Goal: Information Seeking & Learning: Learn about a topic

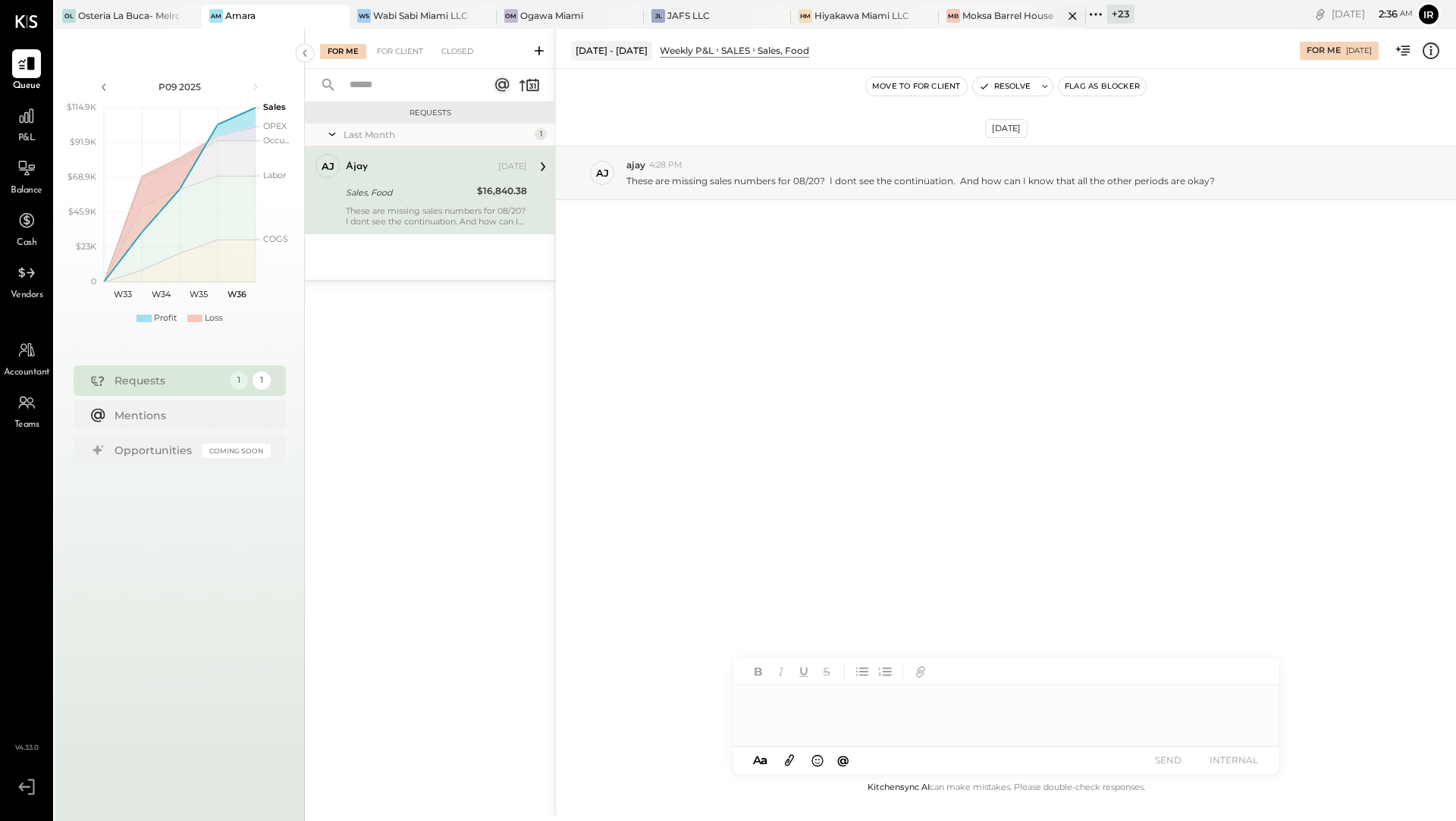
click at [978, 15] on div "Moksa Barrel House" at bounding box center [1007, 15] width 91 height 13
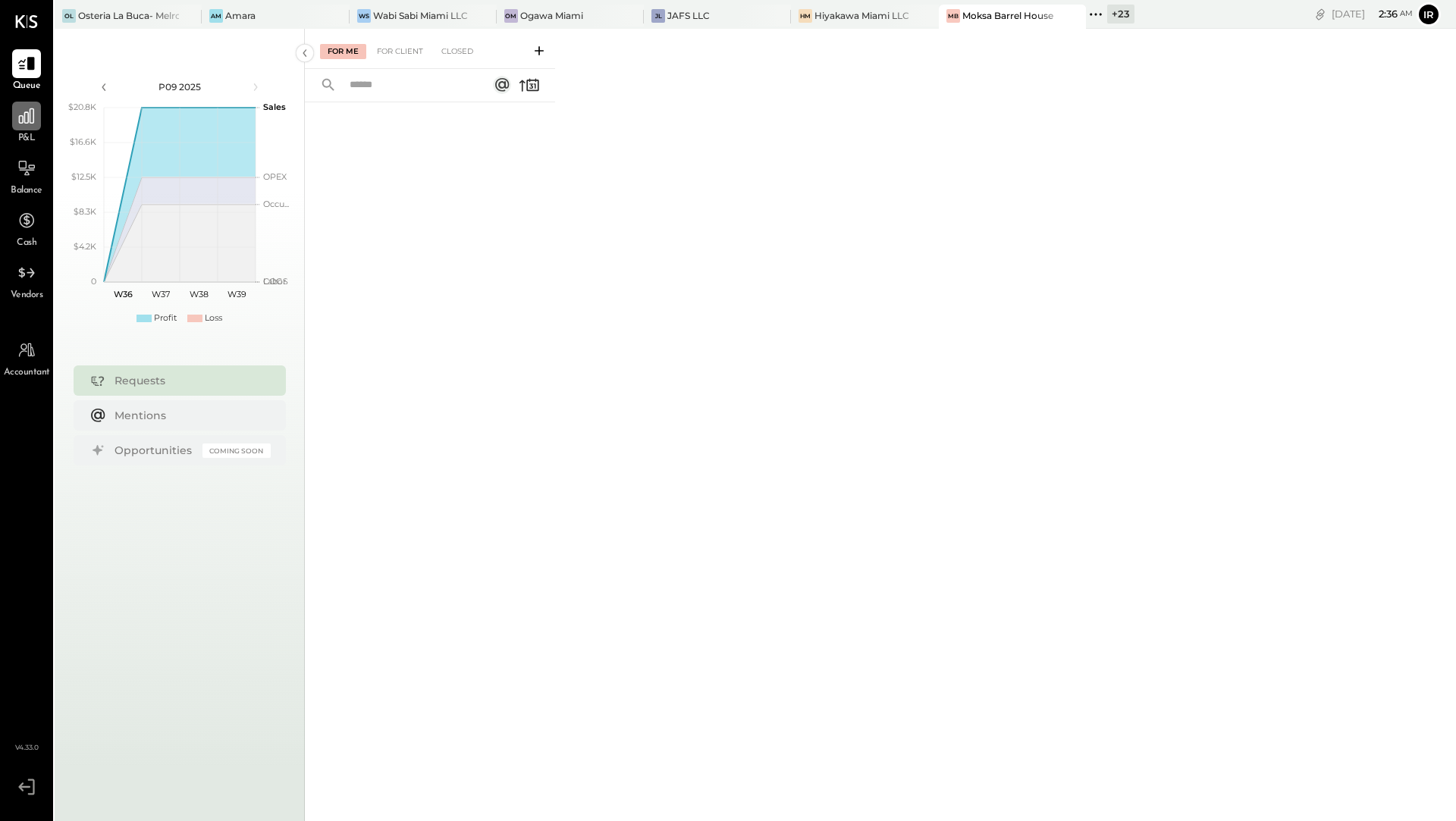
click at [29, 125] on icon at bounding box center [26, 115] width 20 height 20
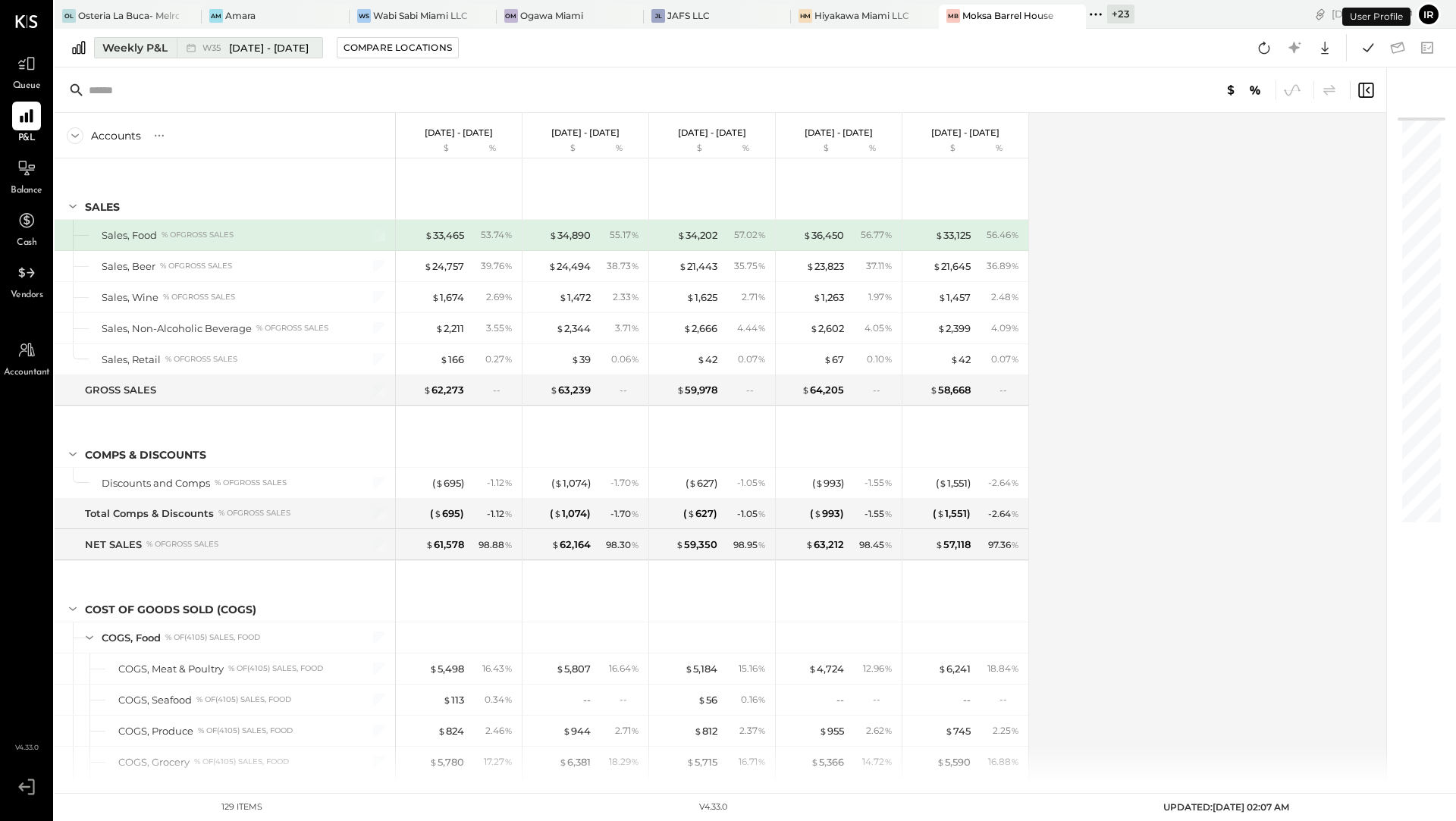
click at [118, 44] on div "Weekly P&L" at bounding box center [134, 47] width 65 height 15
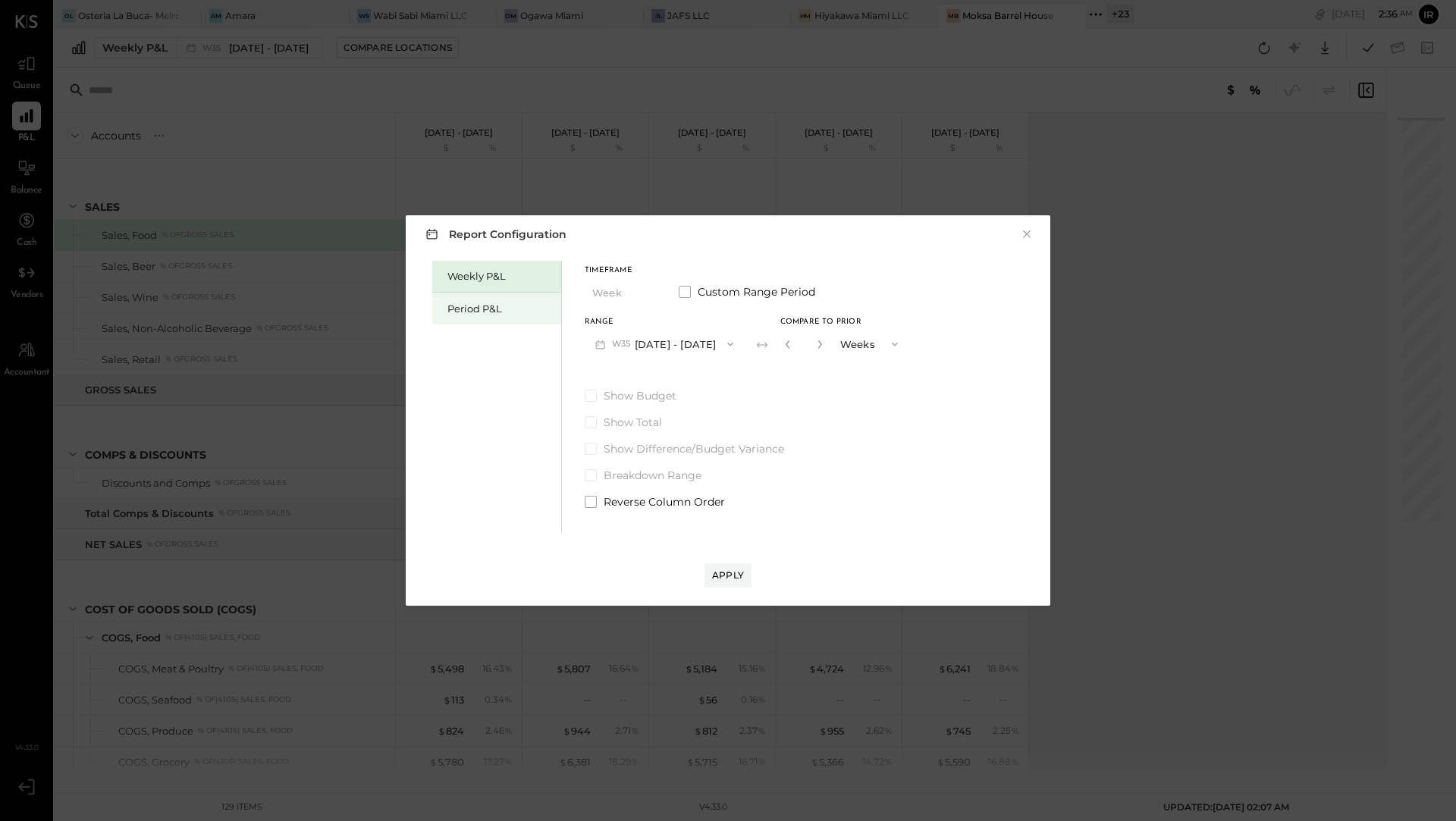
click at [486, 310] on div "Period P&L" at bounding box center [500, 309] width 106 height 15
click at [706, 345] on button "P09 [DATE] - [DATE]" at bounding box center [663, 344] width 158 height 28
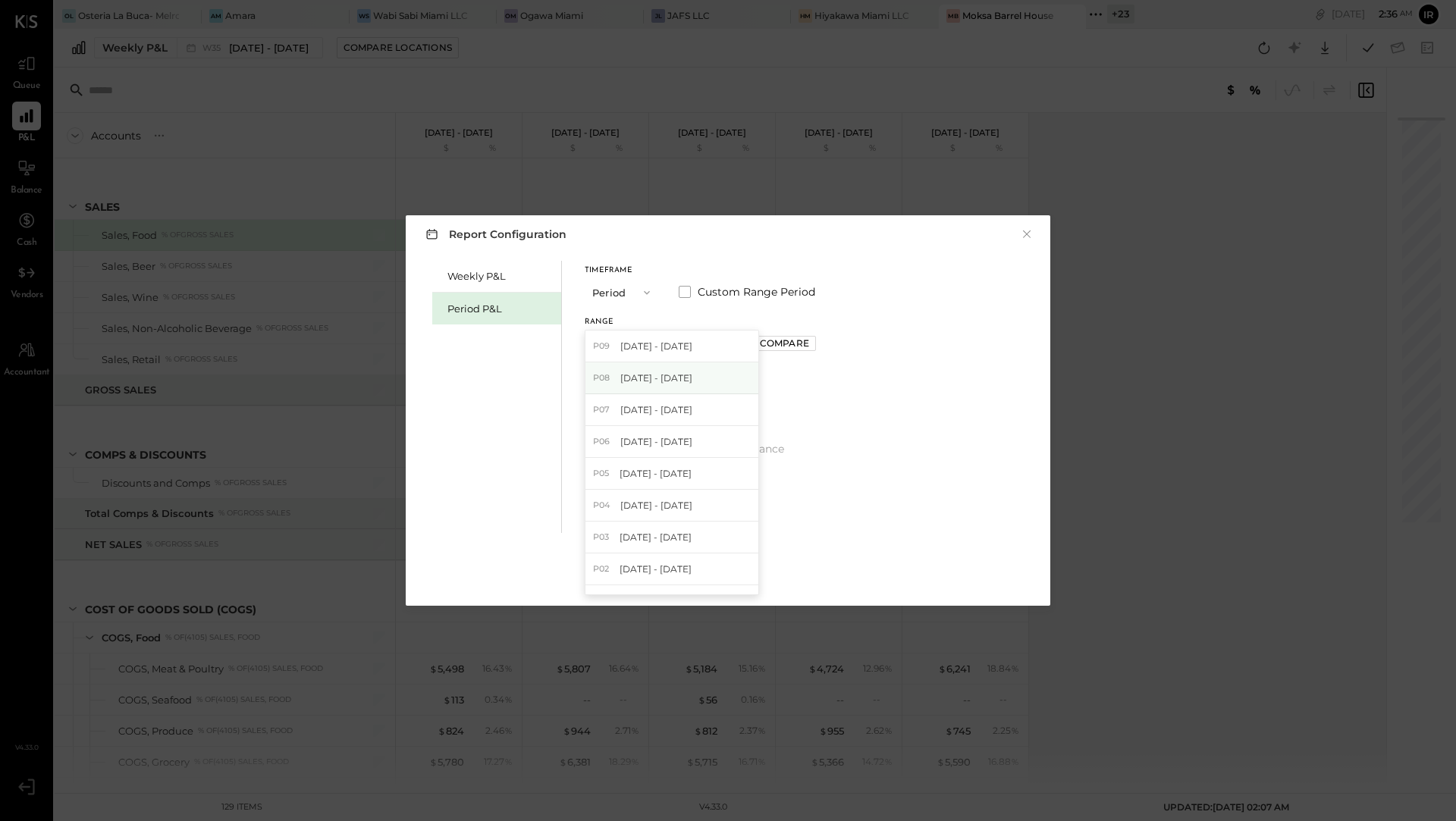
click at [698, 376] on div "P08 [DATE] - [DATE]" at bounding box center [671, 378] width 172 height 32
click at [732, 574] on div "Apply" at bounding box center [727, 575] width 32 height 13
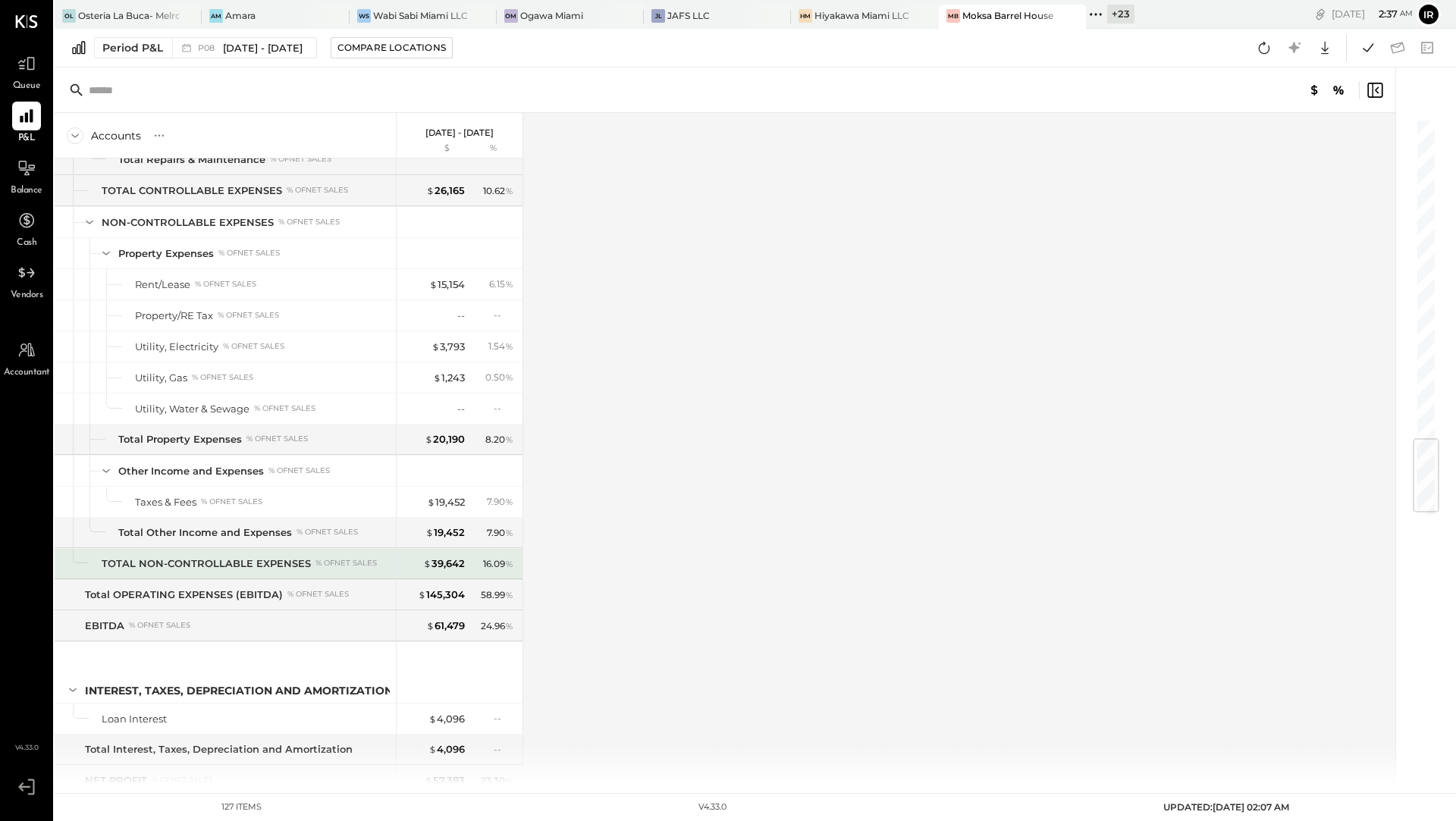
scroll to position [2709, 0]
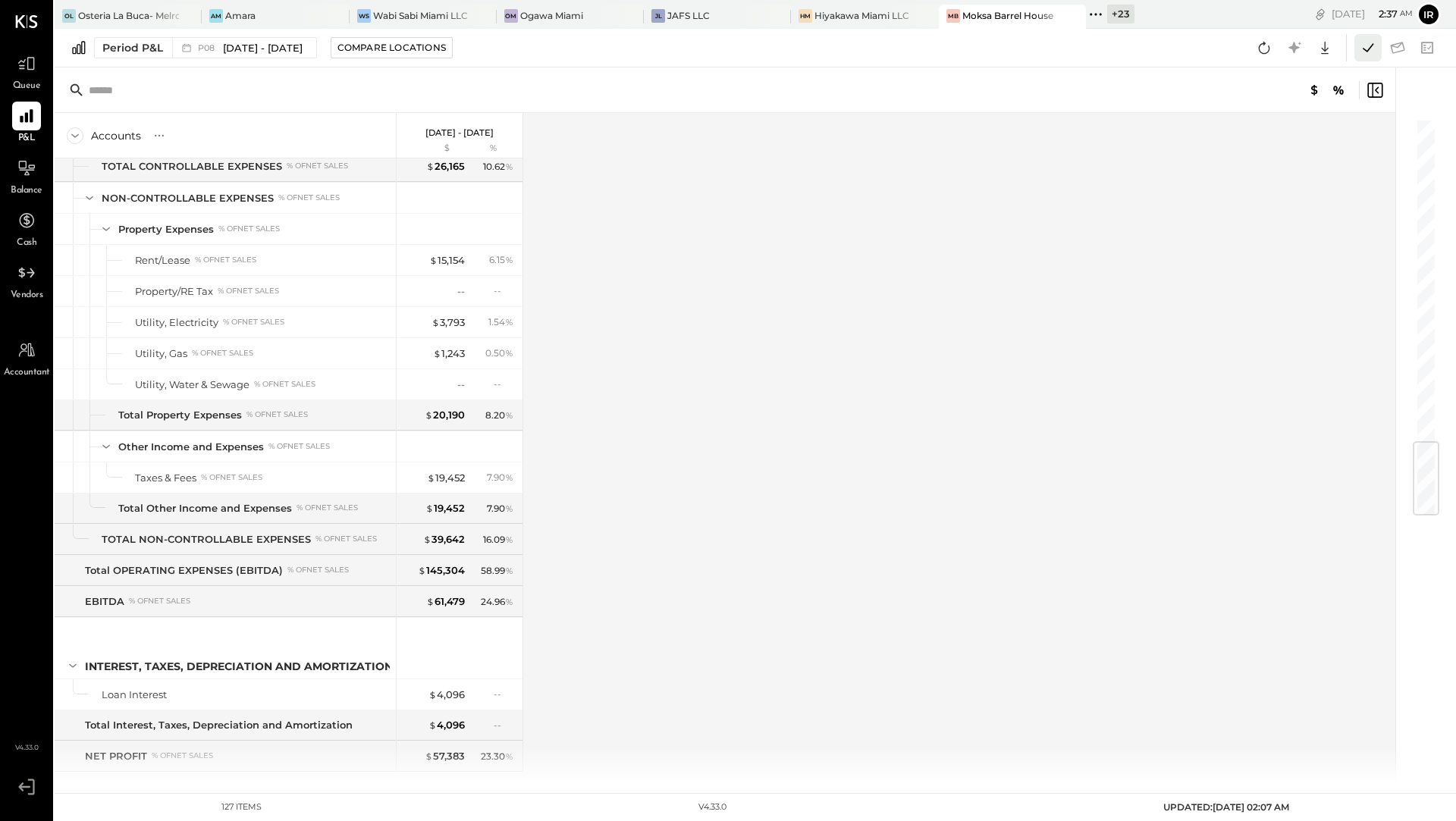
click at [1372, 43] on icon at bounding box center [1368, 48] width 10 height 9
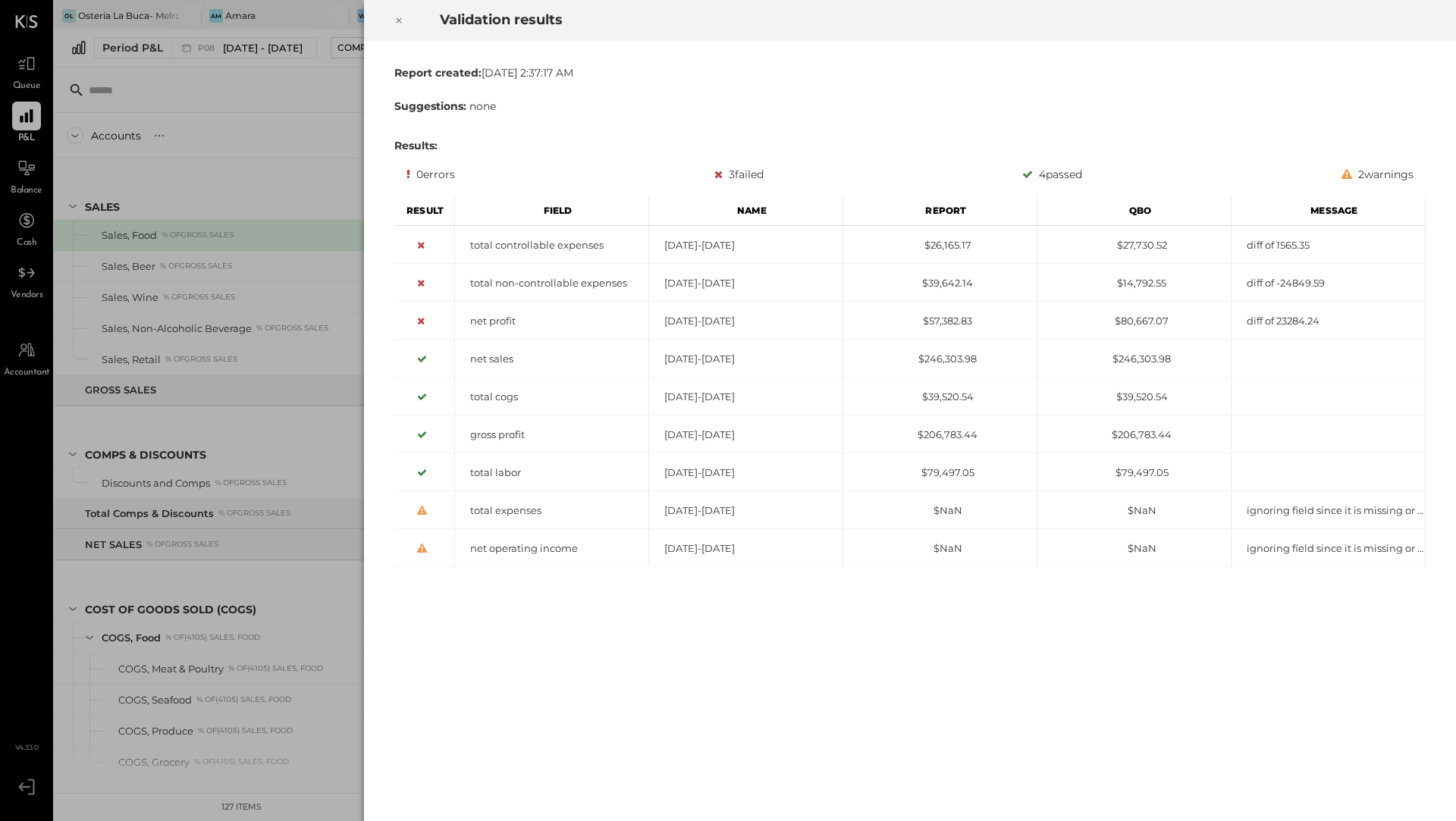
click at [397, 21] on icon at bounding box center [399, 20] width 9 height 18
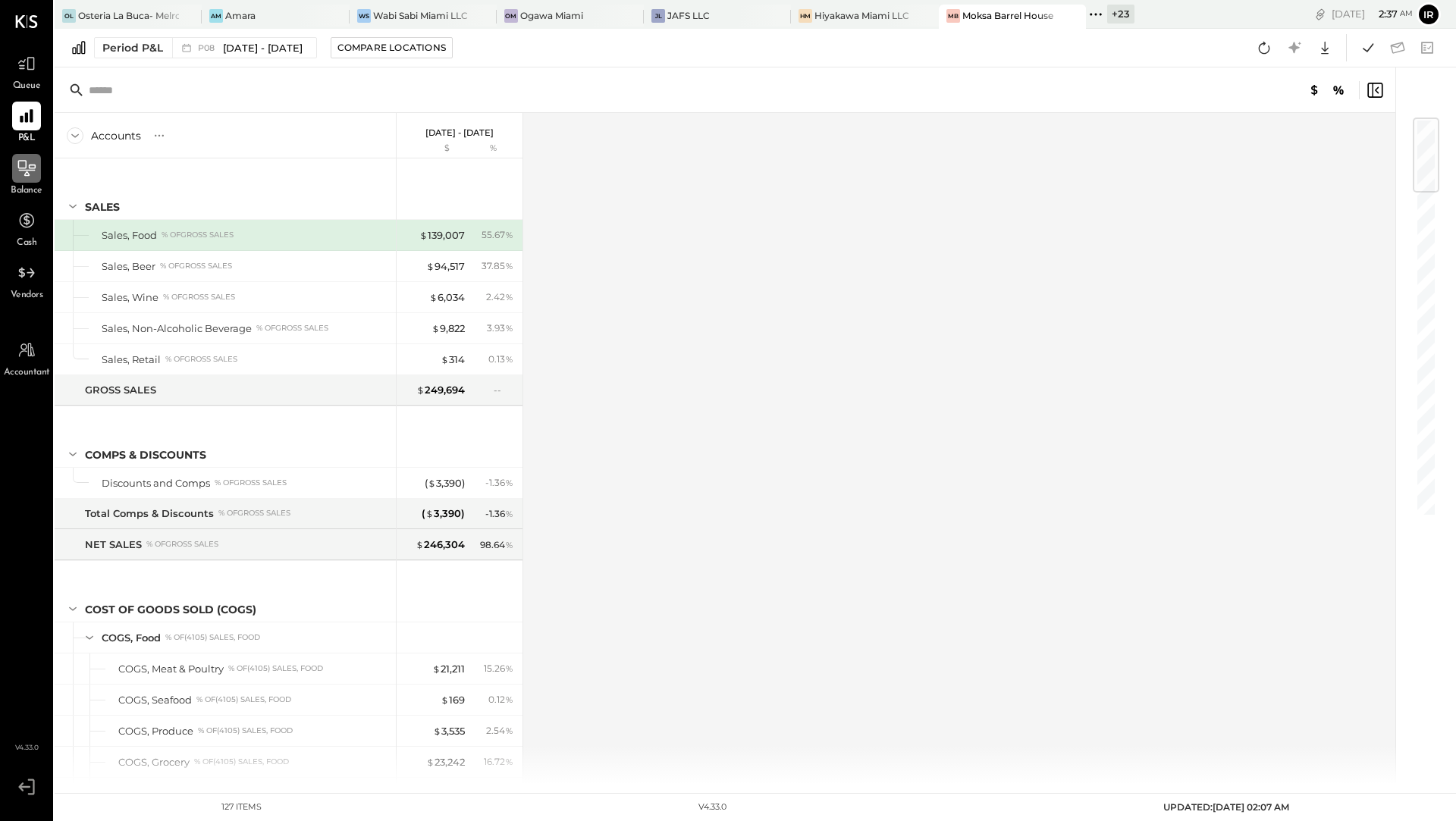
click at [15, 166] on div at bounding box center [26, 168] width 29 height 29
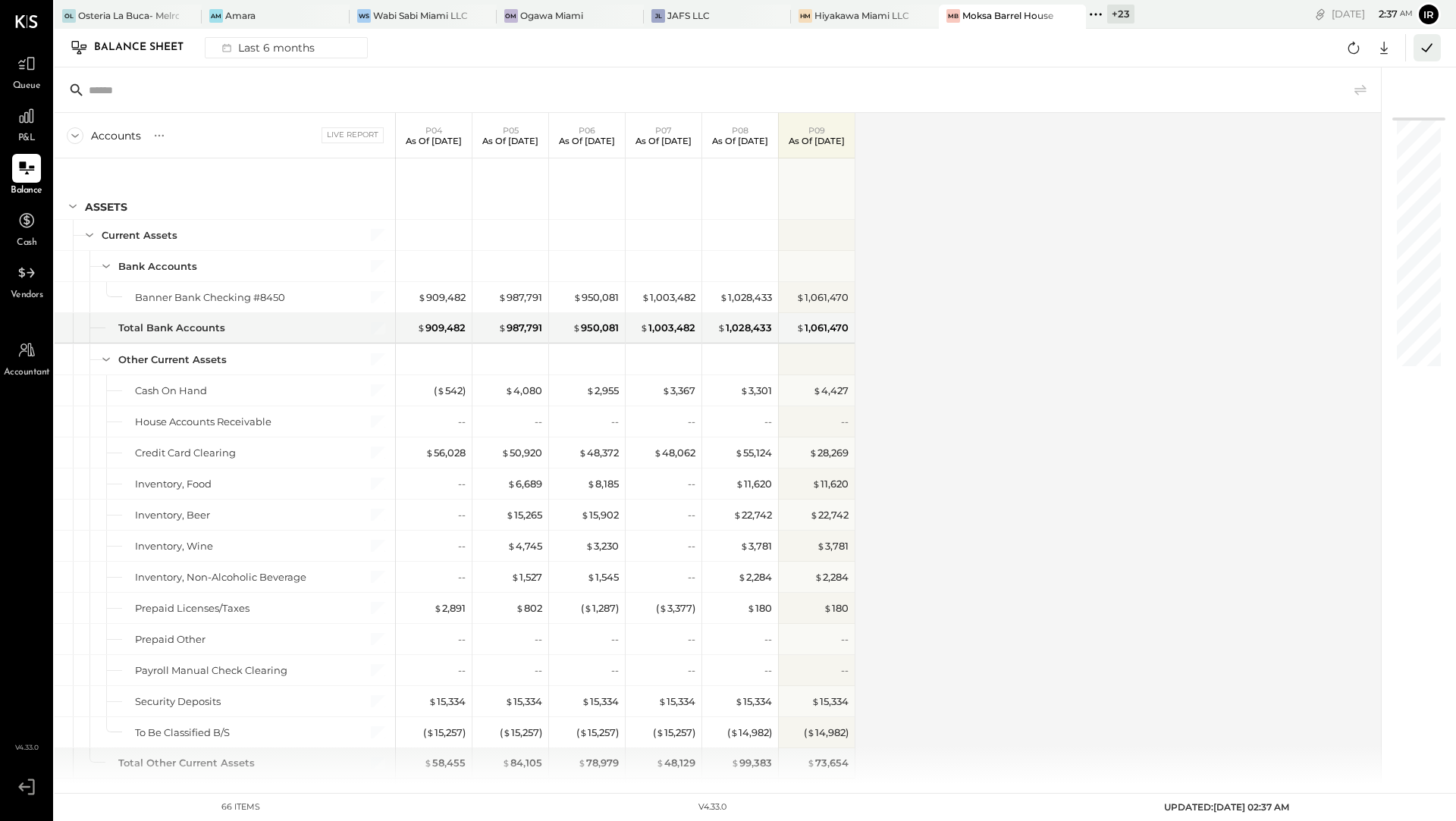
click at [1425, 45] on icon at bounding box center [1427, 48] width 20 height 20
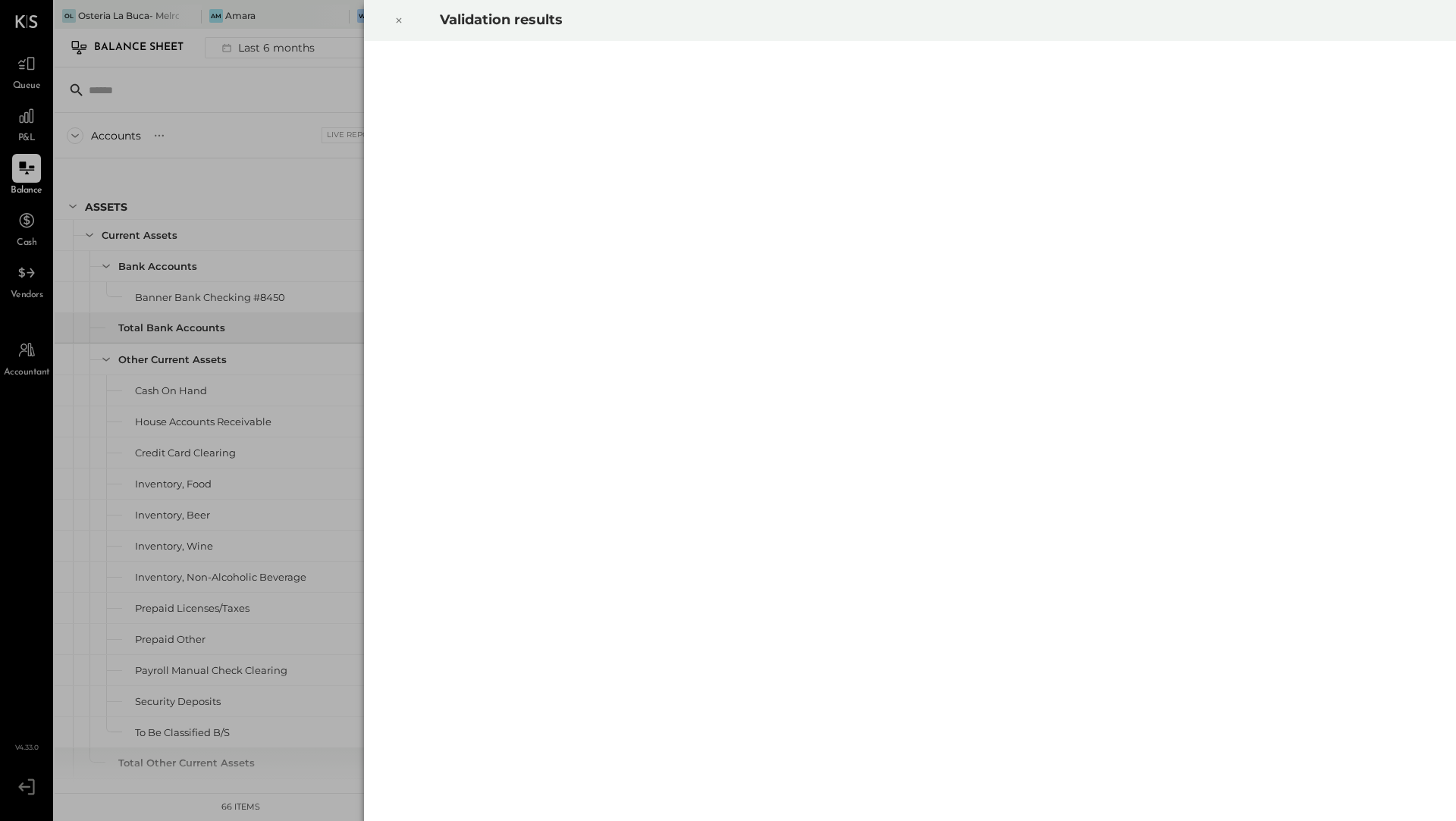
click at [398, 13] on icon at bounding box center [399, 20] width 9 height 18
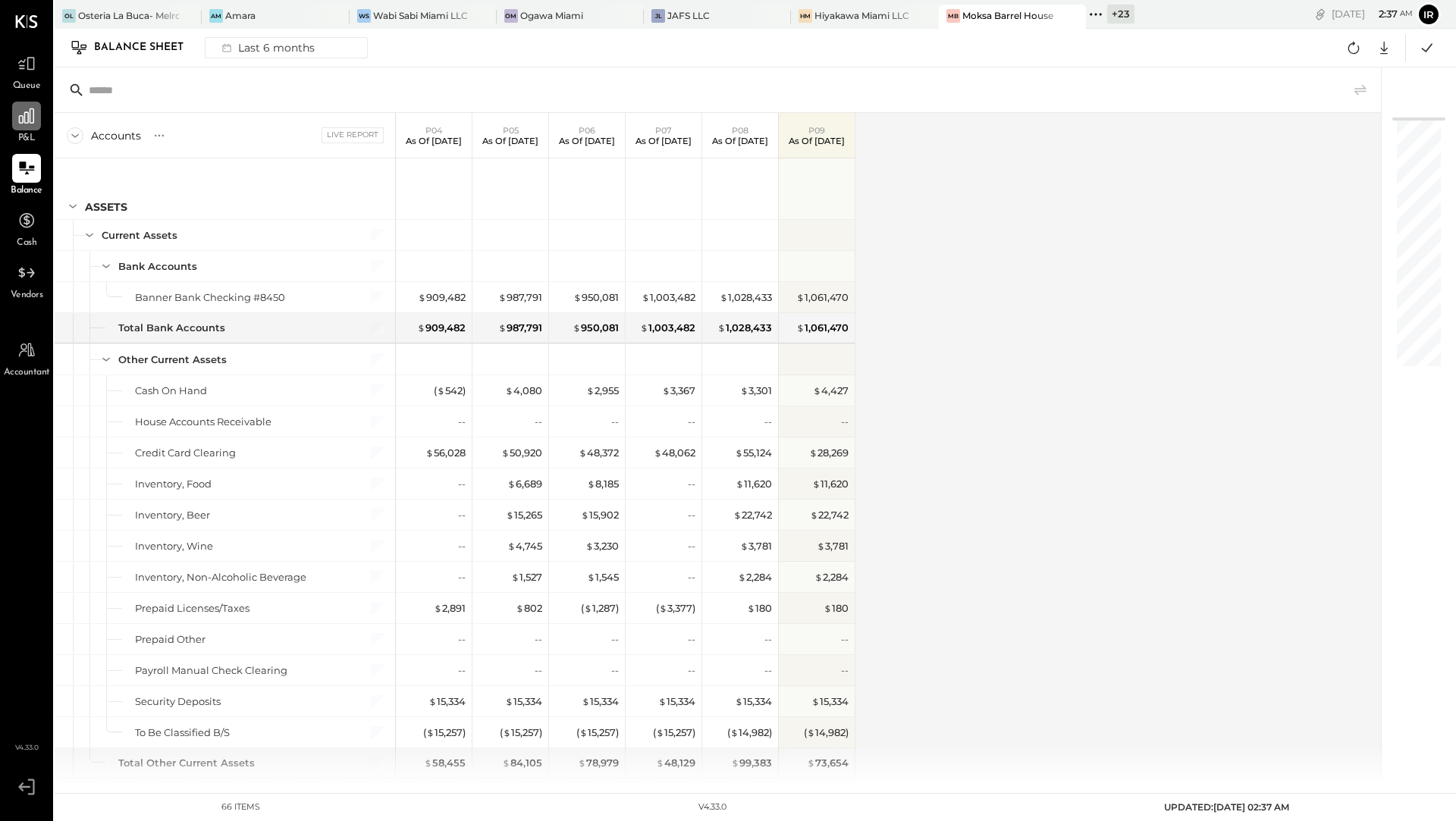
click at [26, 119] on icon at bounding box center [26, 115] width 20 height 20
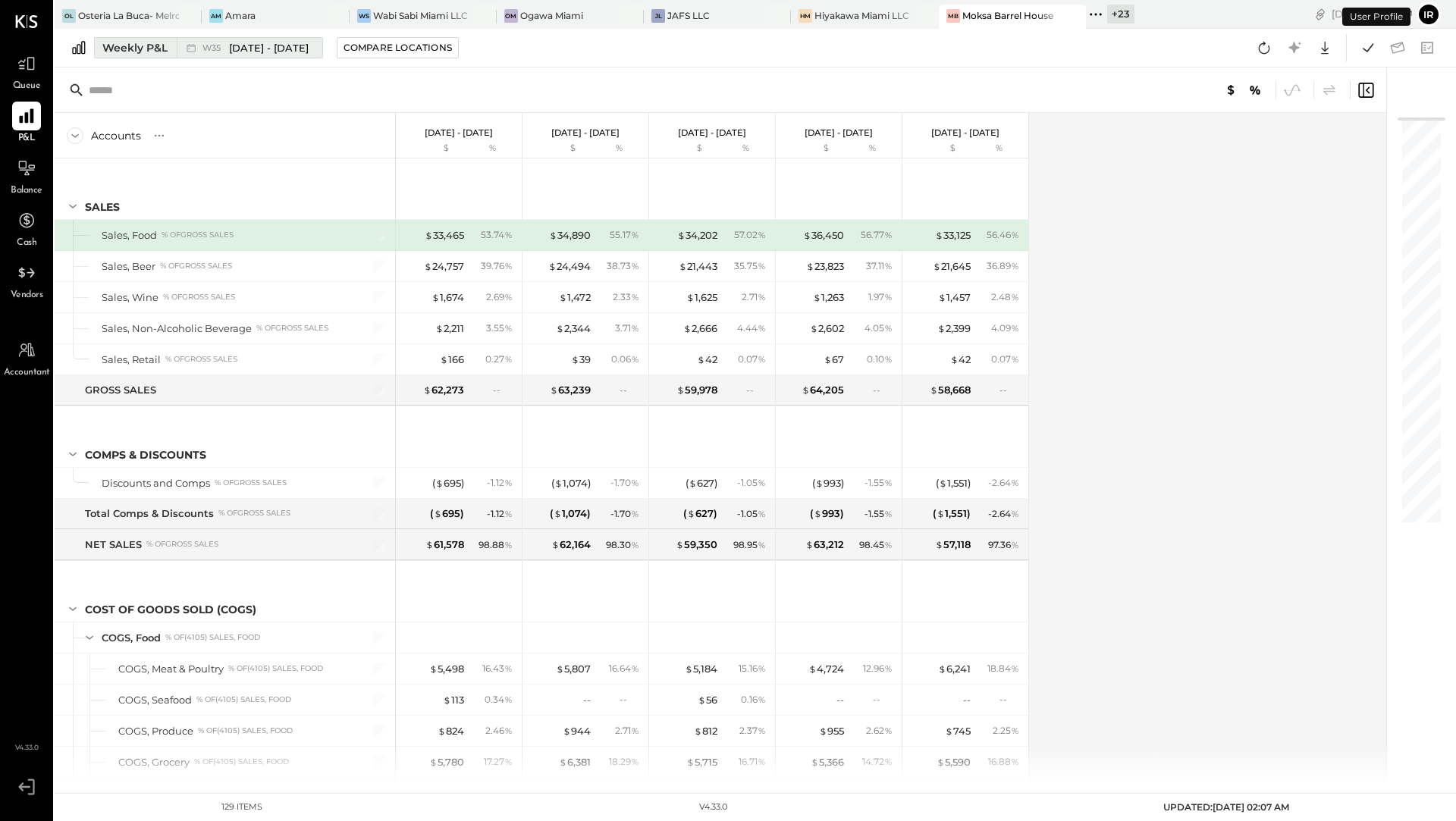
click at [121, 55] on div "Weekly P&L" at bounding box center [134, 47] width 65 height 15
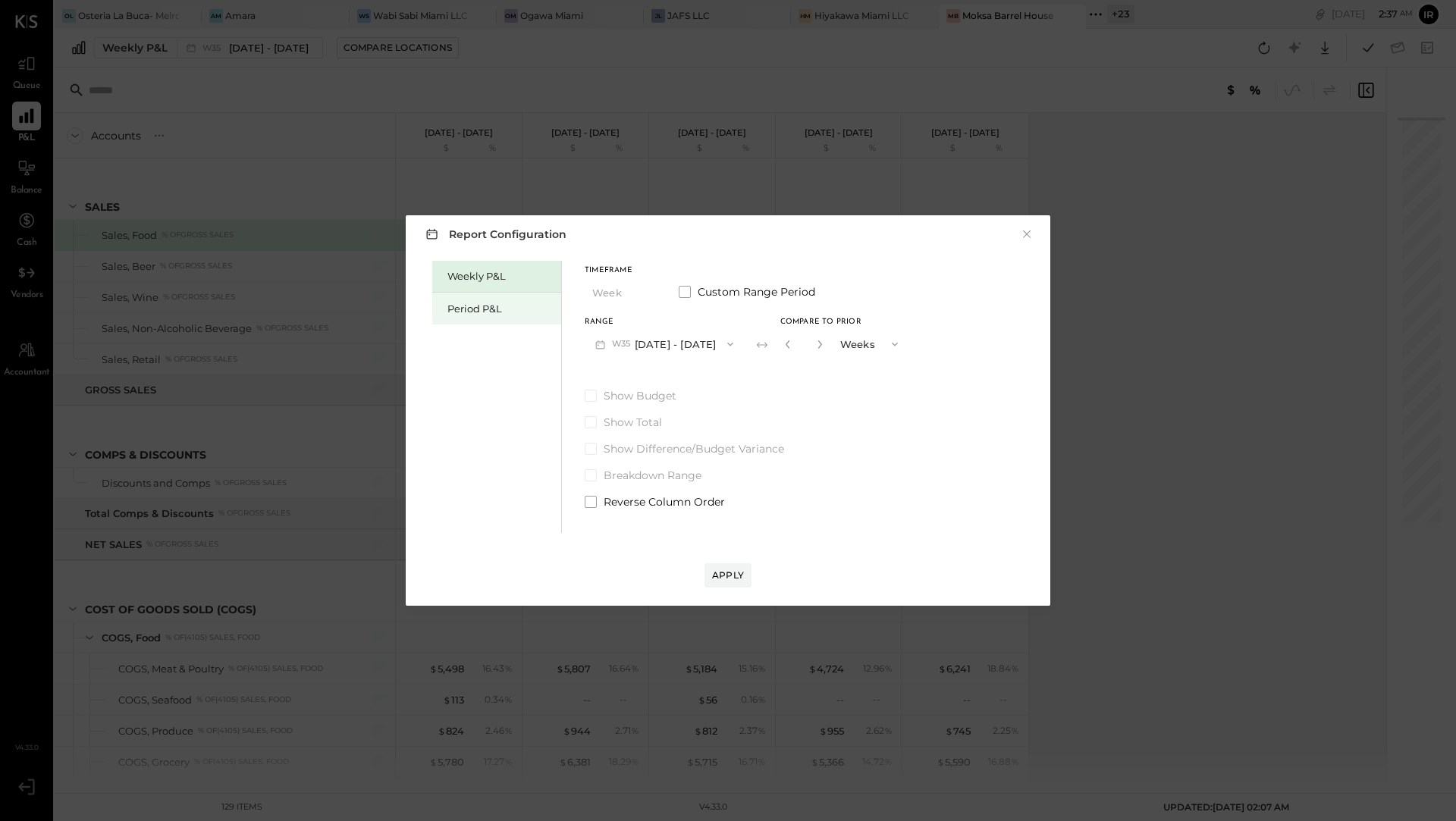
click at [469, 312] on div "Period P&L" at bounding box center [500, 309] width 106 height 15
click at [689, 349] on button "P09 [DATE] - [DATE]" at bounding box center [663, 344] width 158 height 28
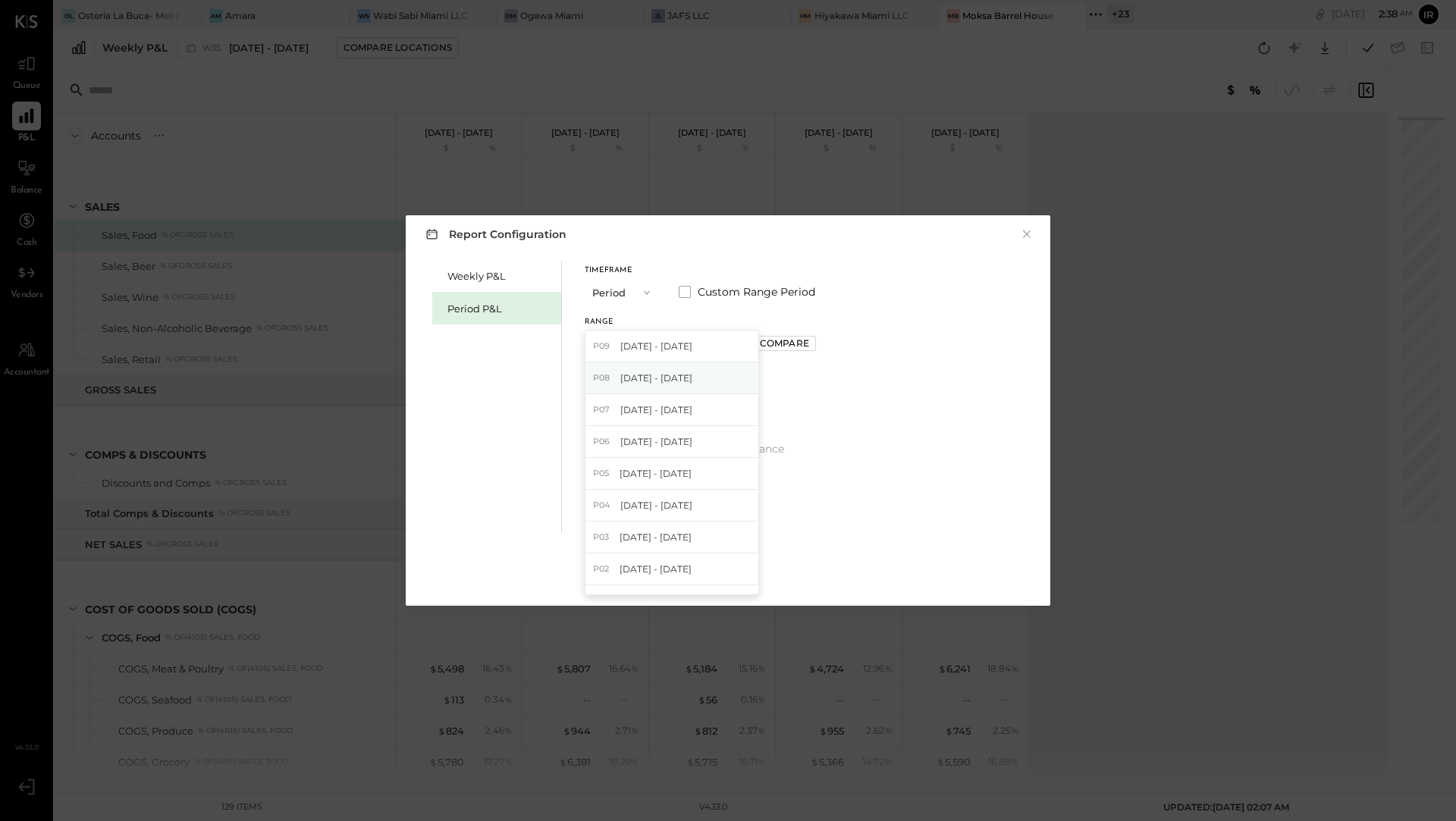
click at [690, 378] on div "P08 [DATE] - [DATE]" at bounding box center [671, 378] width 172 height 32
click at [736, 578] on div "Apply" at bounding box center [727, 575] width 32 height 13
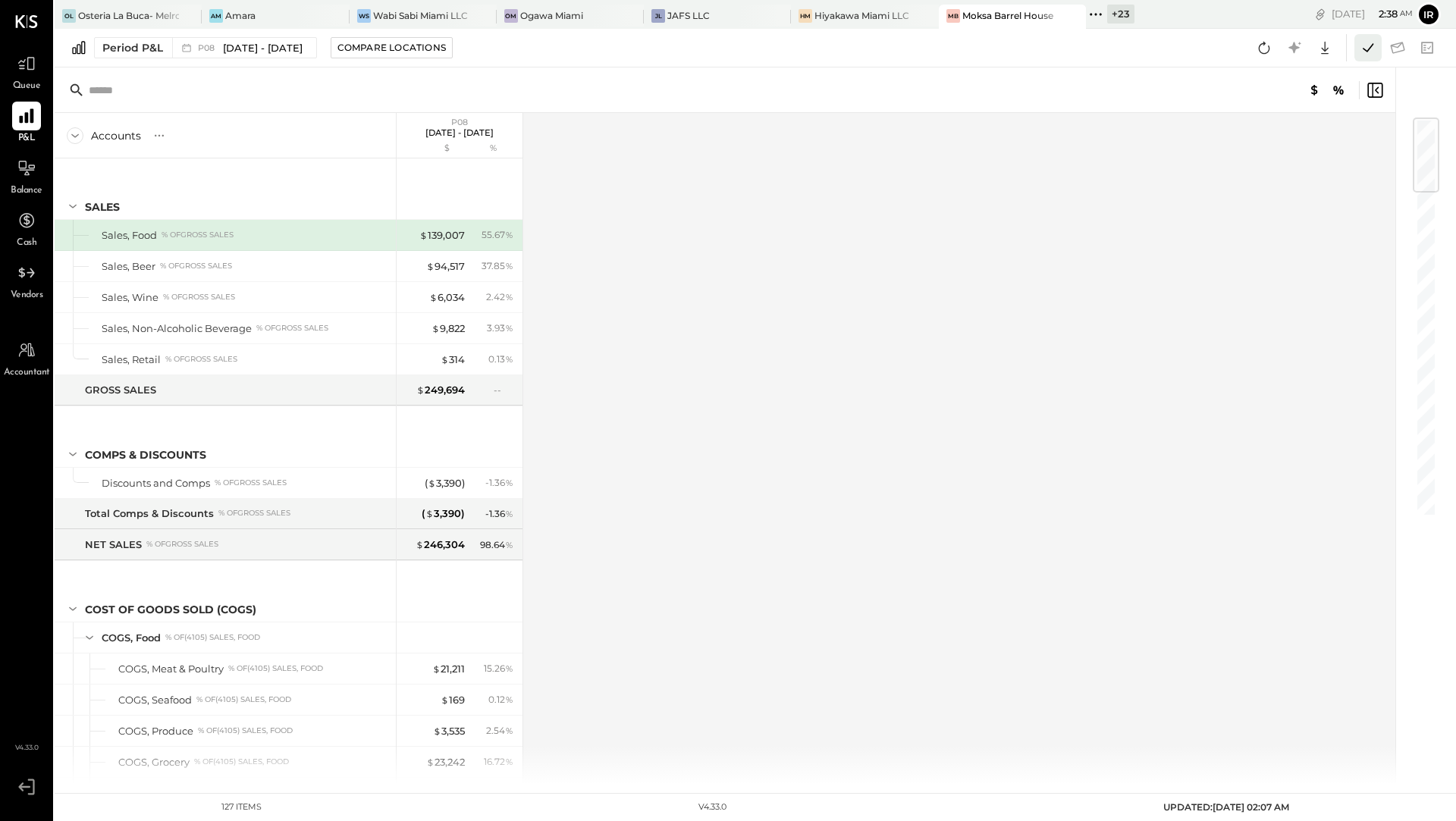
click at [1372, 47] on icon at bounding box center [1368, 48] width 20 height 20
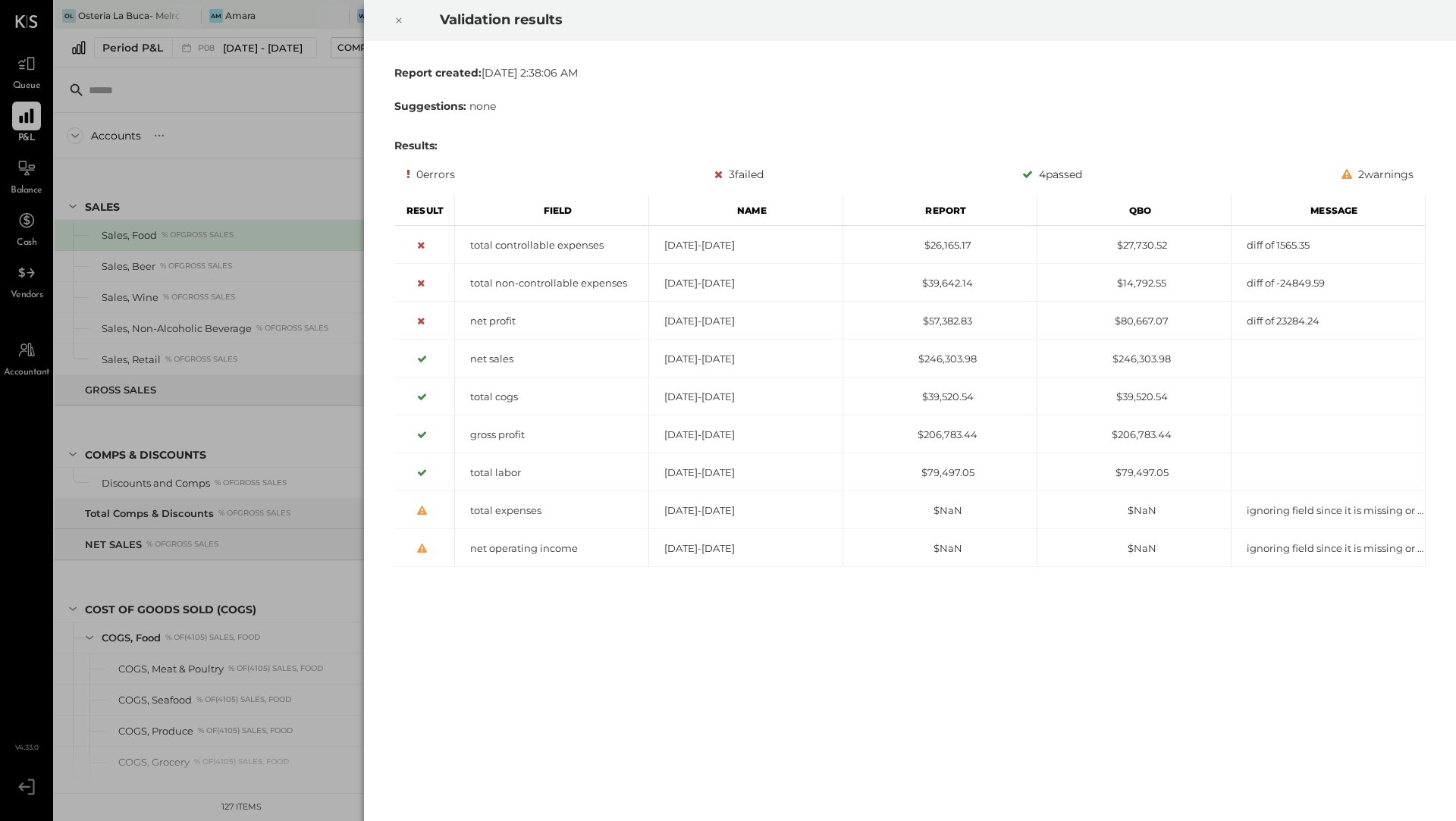
click at [394, 26] on icon at bounding box center [399, 20] width 9 height 18
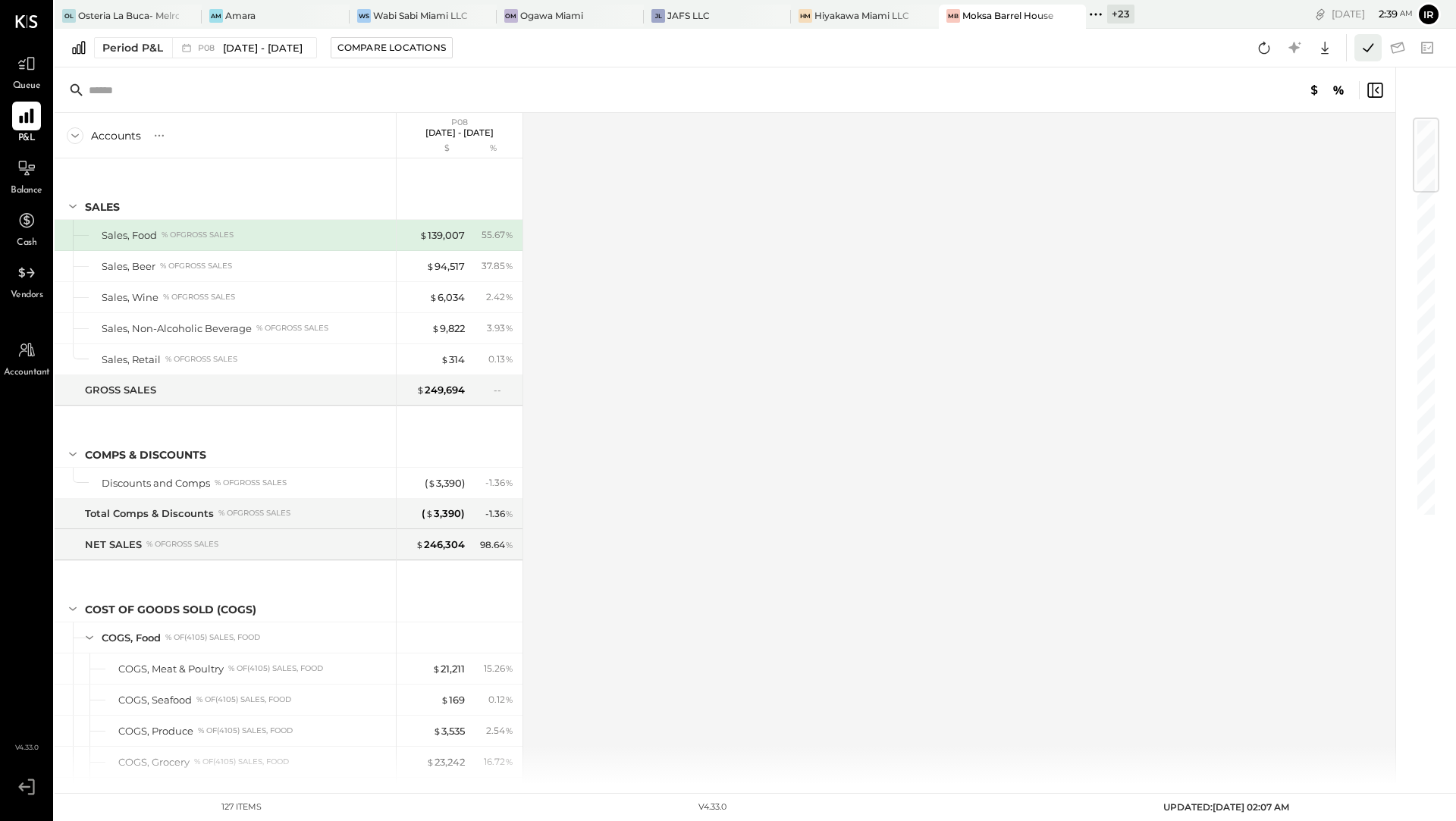
click at [1373, 51] on icon at bounding box center [1368, 48] width 20 height 20
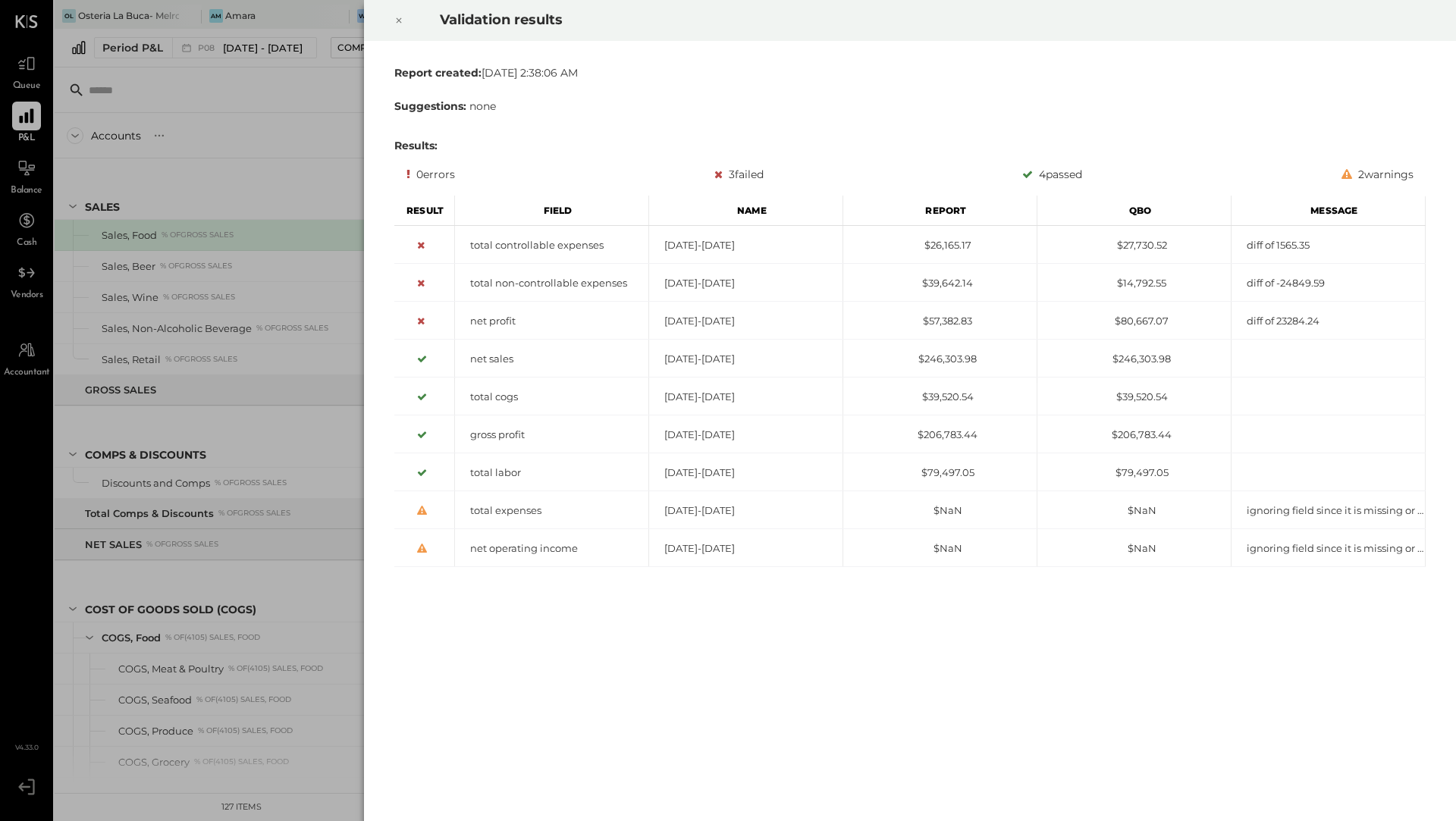
click at [399, 24] on icon at bounding box center [399, 20] width 9 height 18
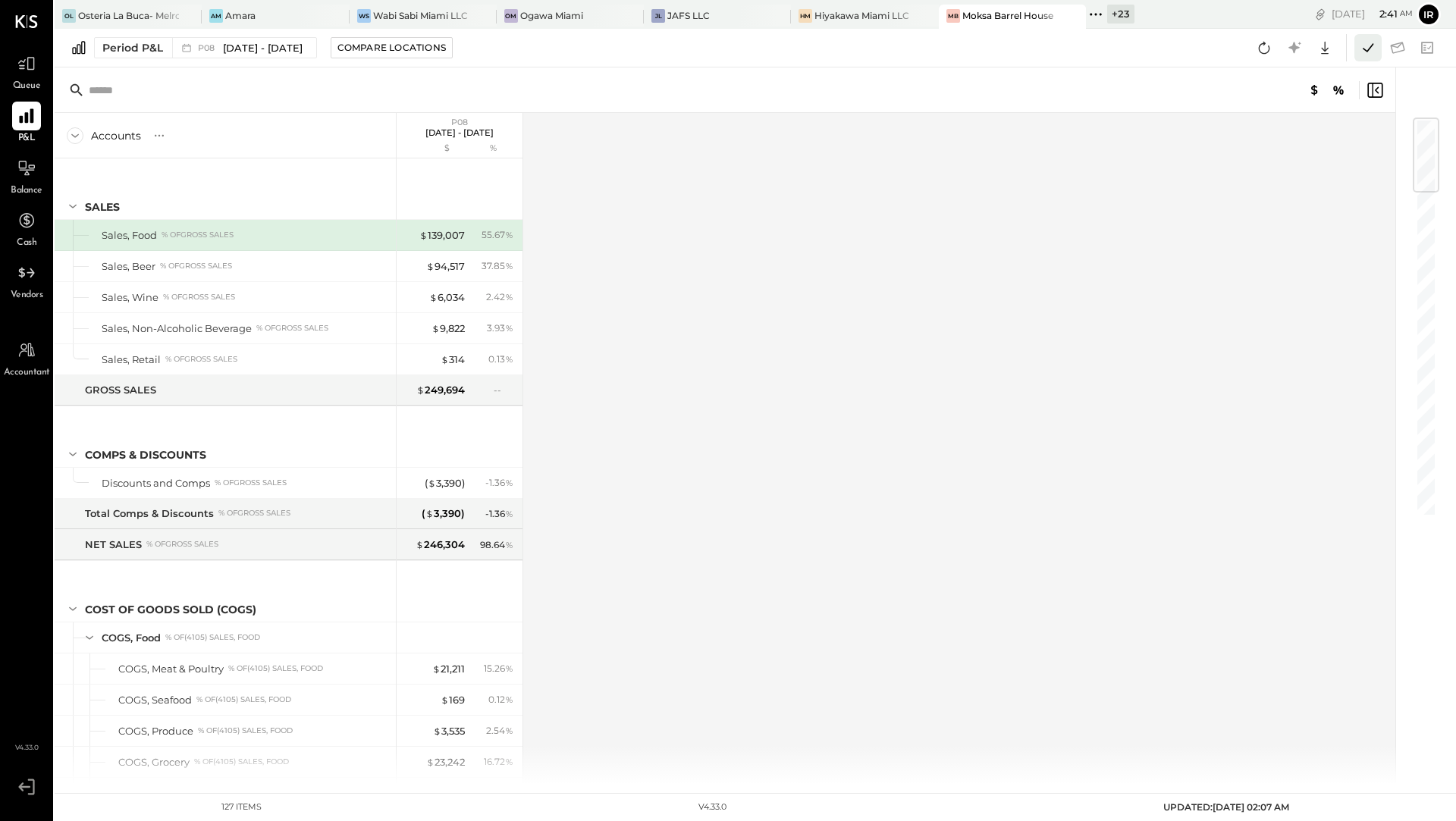
click at [1366, 54] on icon at bounding box center [1368, 48] width 20 height 20
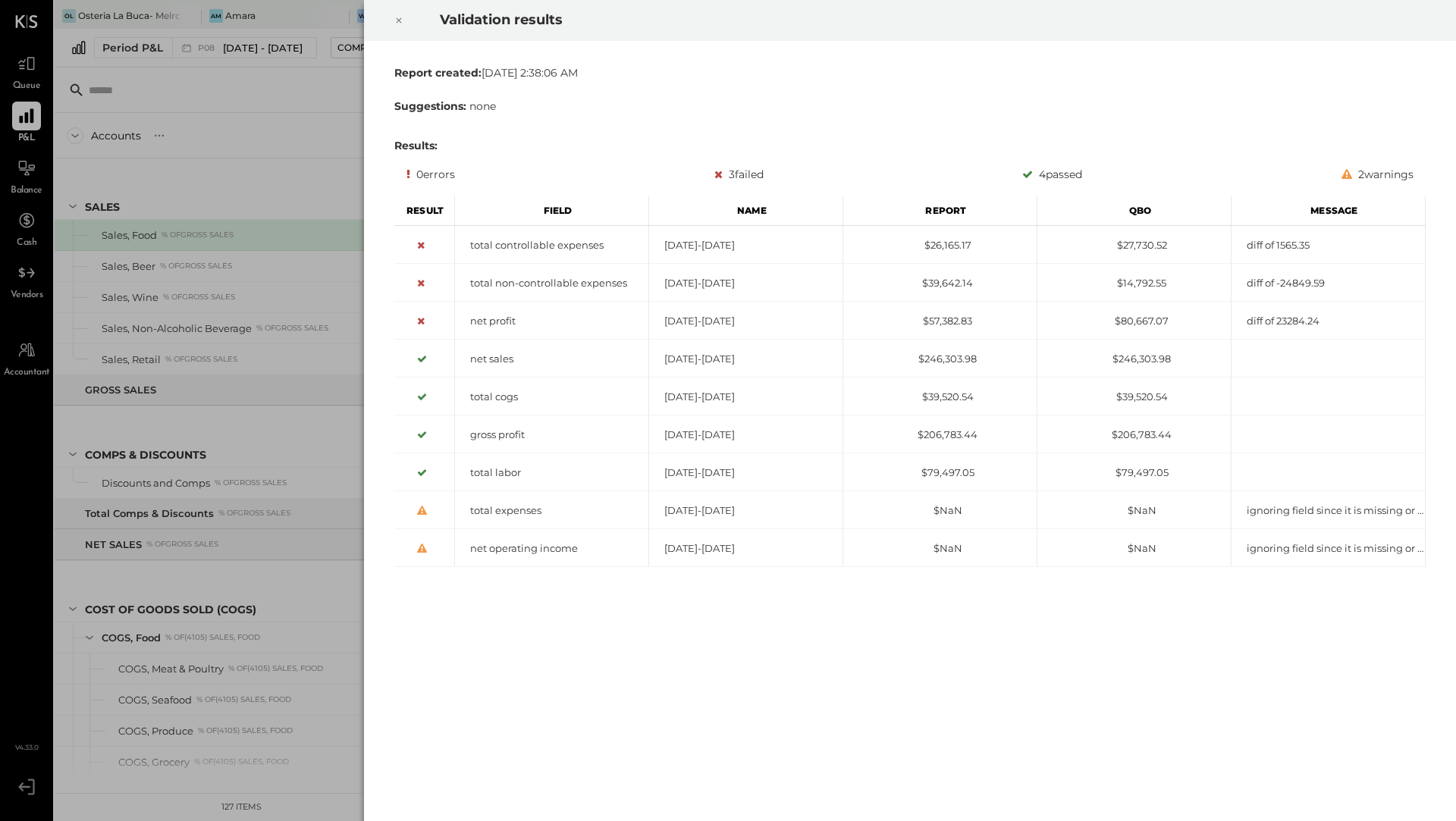
click at [395, 20] on icon at bounding box center [399, 20] width 9 height 18
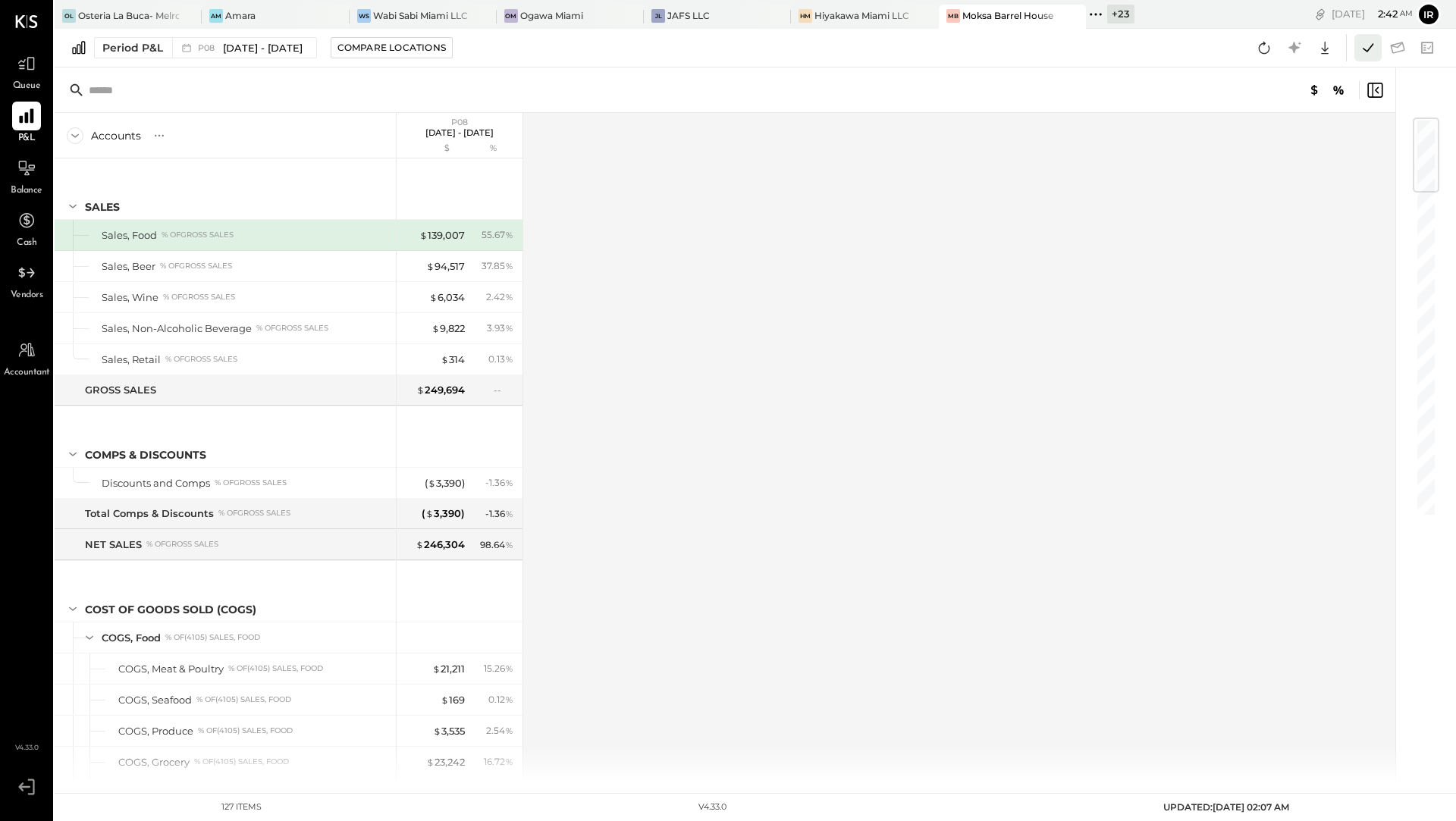
click at [1370, 49] on icon at bounding box center [1368, 48] width 20 height 20
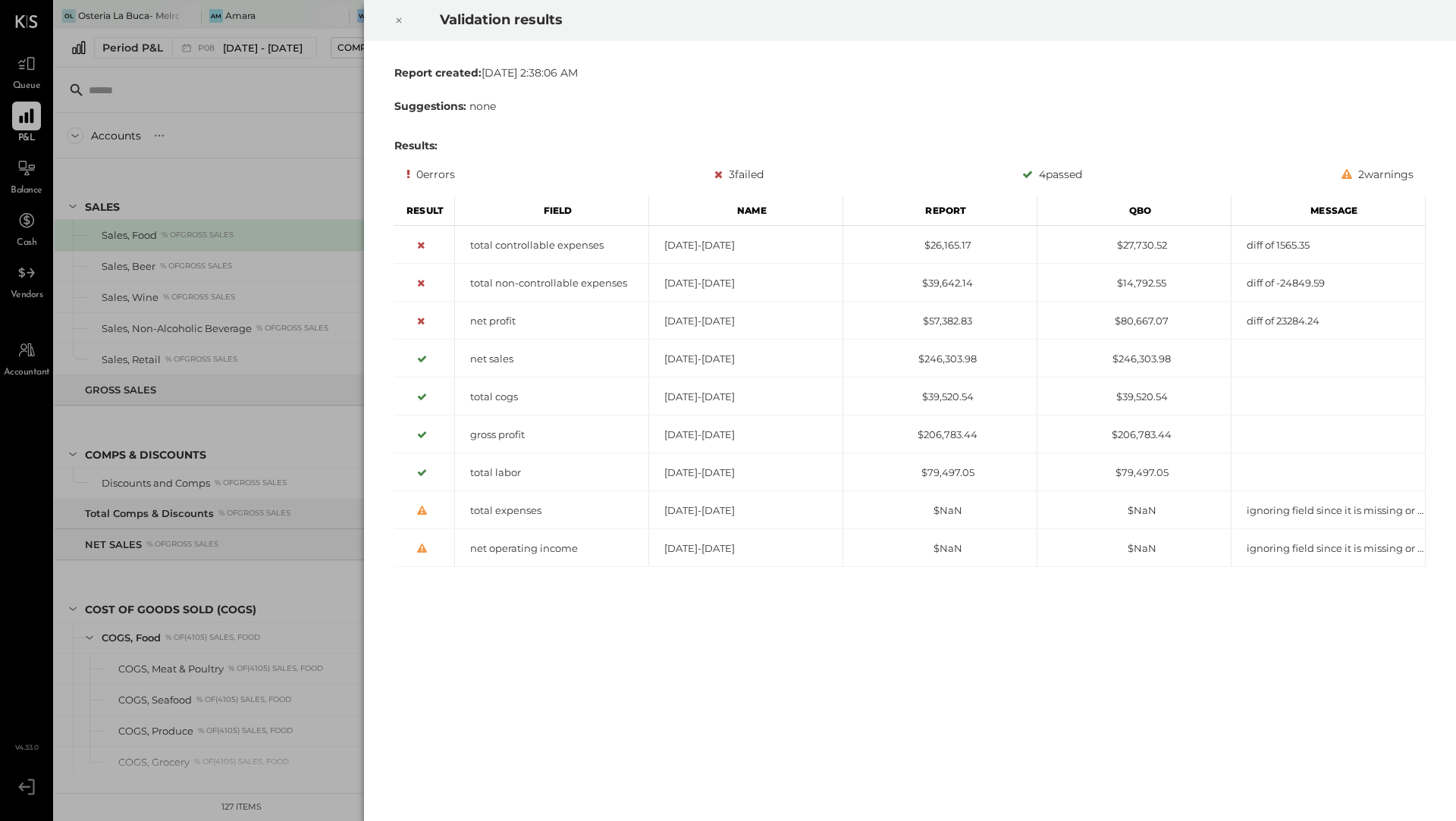
click at [397, 21] on icon at bounding box center [400, 21] width 5 height 5
